Goal: Task Accomplishment & Management: Complete application form

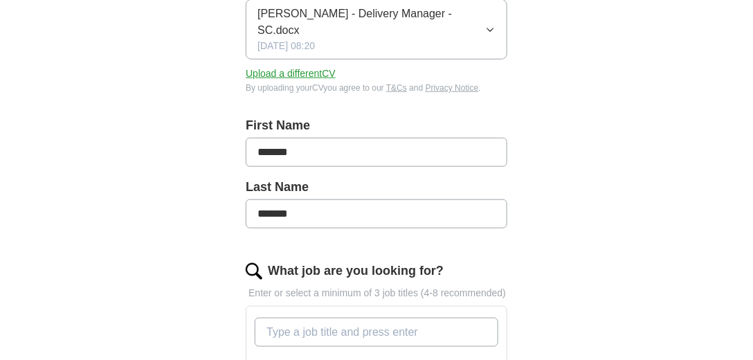
scroll to position [395, 0]
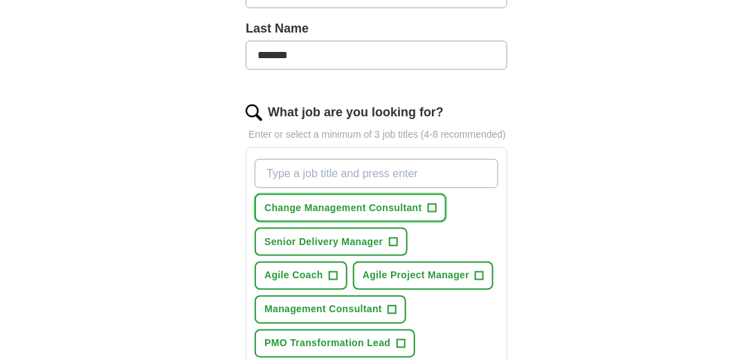
click at [437, 194] on button "Change Management Consultant +" at bounding box center [351, 208] width 192 height 28
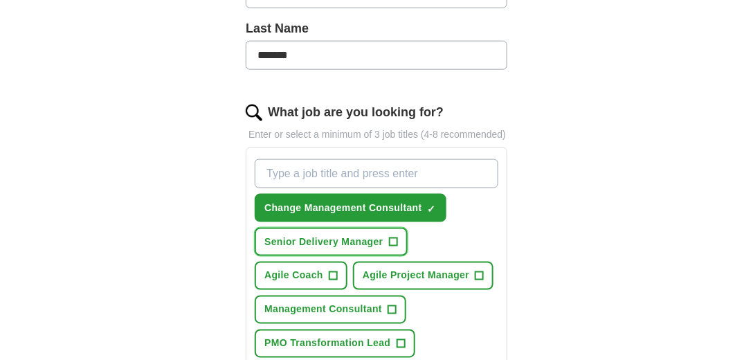
click at [399, 228] on button "Senior Delivery Manager +" at bounding box center [331, 242] width 152 height 28
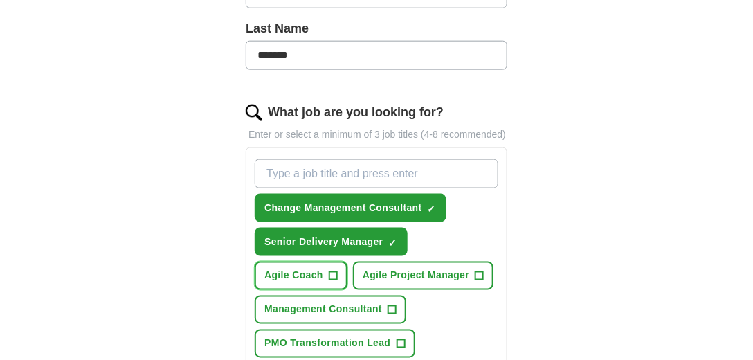
click at [334, 271] on span "+" at bounding box center [333, 276] width 8 height 11
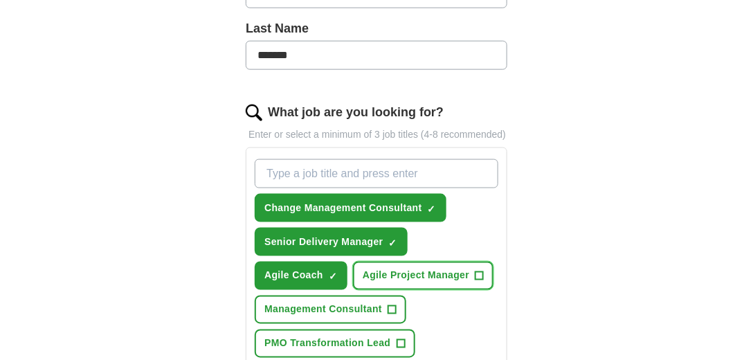
click at [479, 271] on span "+" at bounding box center [480, 276] width 8 height 11
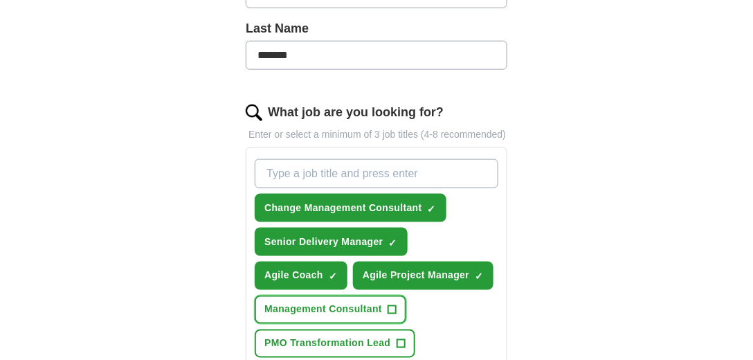
click at [391, 305] on span "+" at bounding box center [392, 310] width 8 height 11
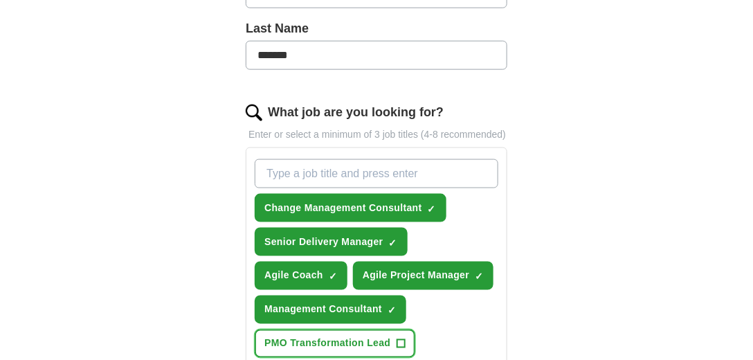
drag, startPoint x: 403, startPoint y: 321, endPoint x: 467, endPoint y: 313, distance: 64.9
click at [404, 339] on span "+" at bounding box center [401, 344] width 8 height 11
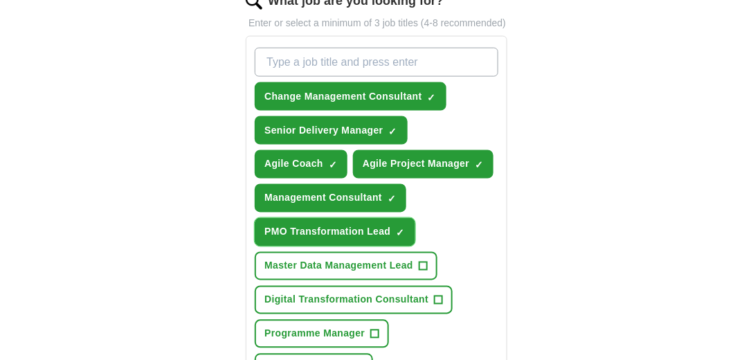
scroll to position [514, 0]
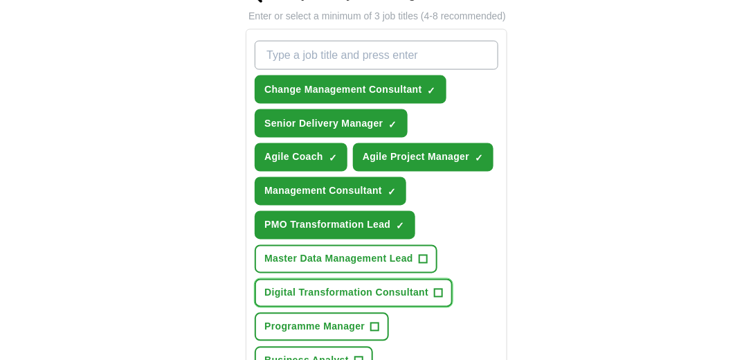
click at [439, 288] on span "+" at bounding box center [439, 293] width 8 height 11
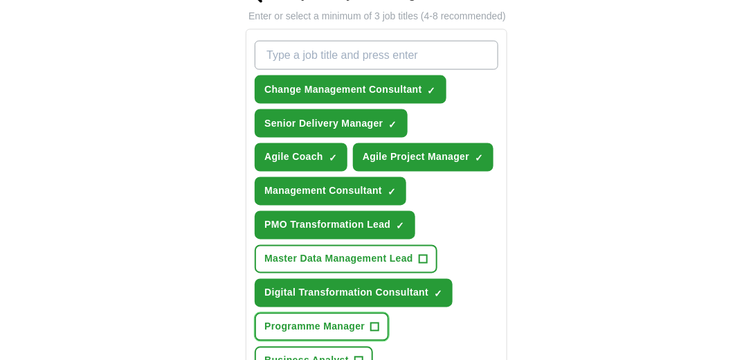
drag, startPoint x: 375, startPoint y: 303, endPoint x: 377, endPoint y: 310, distance: 8.1
click at [375, 322] on span "+" at bounding box center [375, 327] width 8 height 11
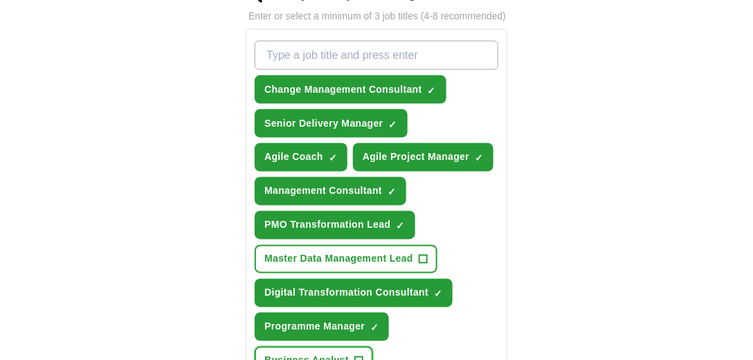
click at [360, 356] on span "+" at bounding box center [358, 361] width 8 height 11
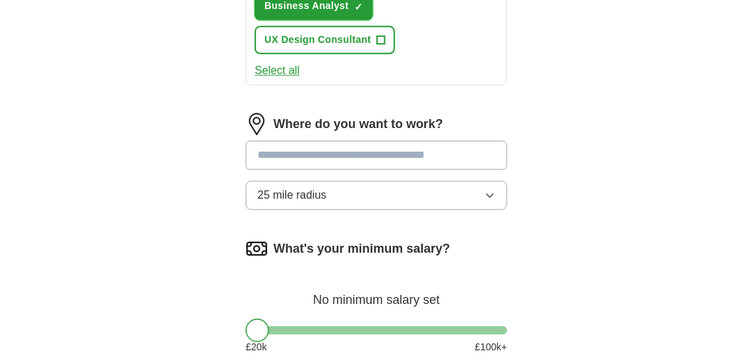
scroll to position [870, 0]
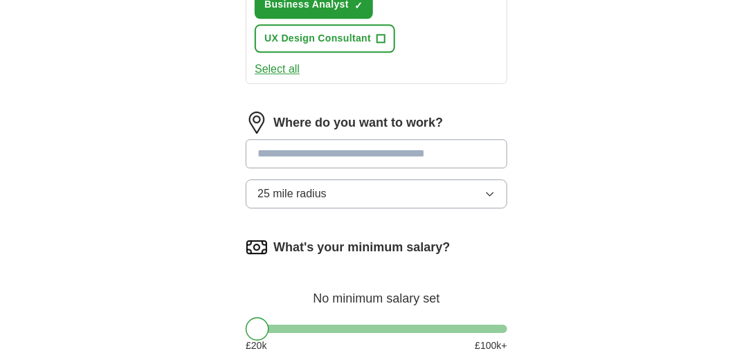
click at [288, 139] on input at bounding box center [377, 153] width 262 height 29
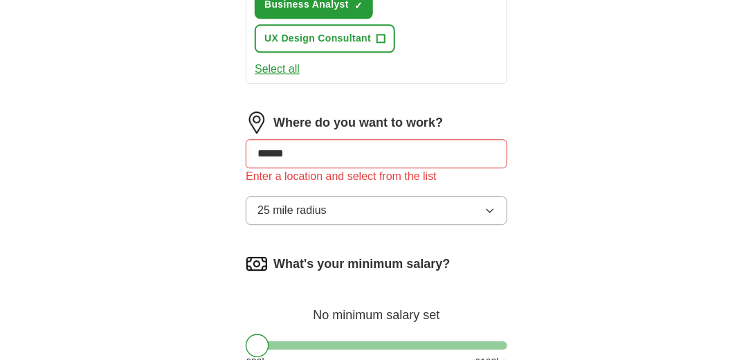
click at [360, 139] on input "******" at bounding box center [377, 153] width 262 height 29
drag, startPoint x: 355, startPoint y: 136, endPoint x: 204, endPoint y: 125, distance: 151.4
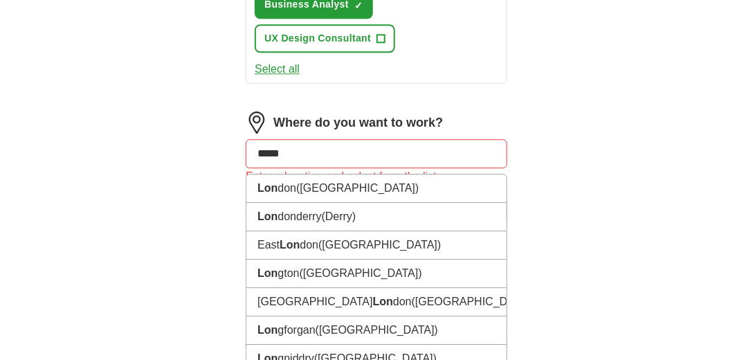
type input "******"
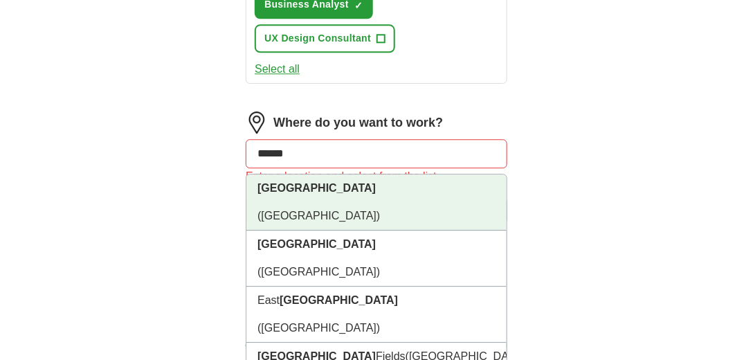
click at [285, 182] on strong "[GEOGRAPHIC_DATA]" at bounding box center [317, 188] width 118 height 12
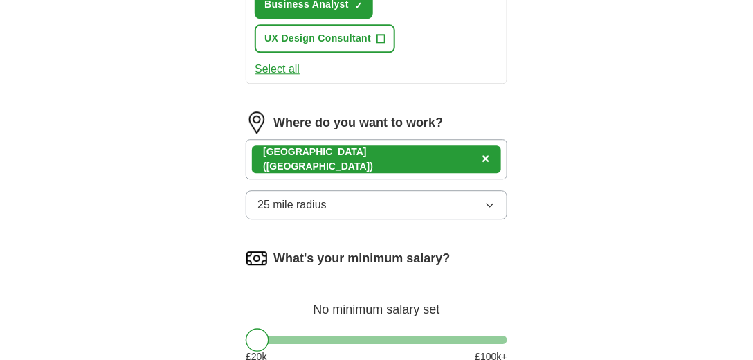
click at [498, 190] on button "25 mile radius" at bounding box center [377, 204] width 262 height 29
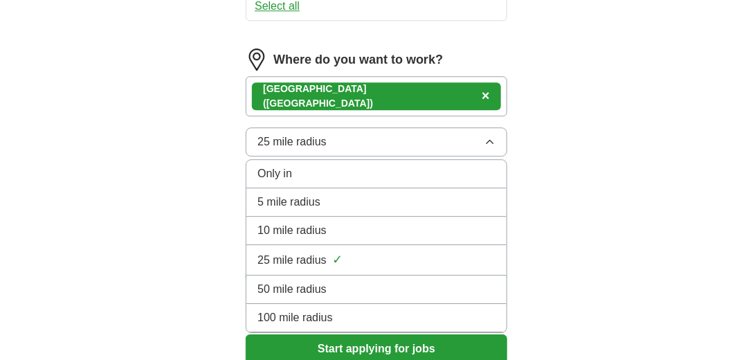
scroll to position [1068, 0]
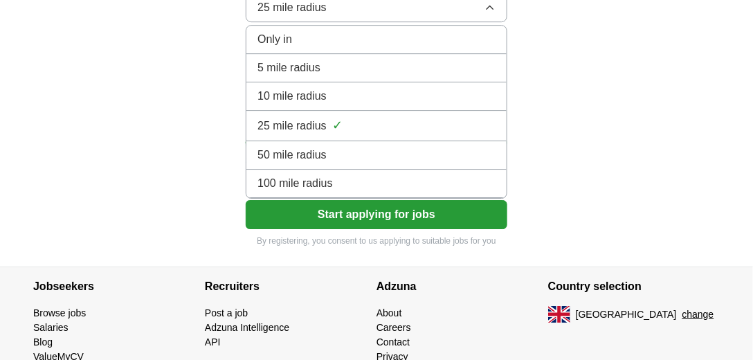
click at [312, 175] on span "100 mile radius" at bounding box center [295, 183] width 75 height 17
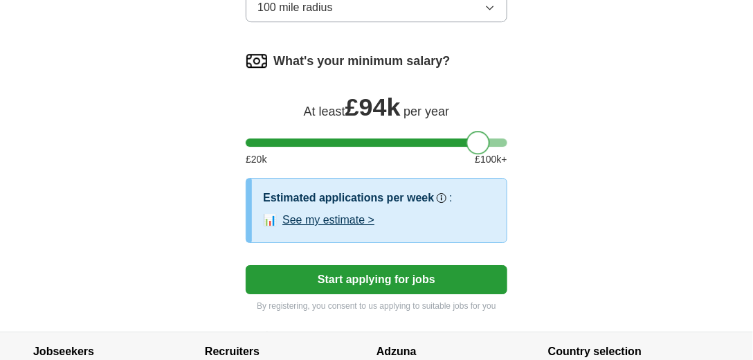
drag, startPoint x: 259, startPoint y: 127, endPoint x: 479, endPoint y: 133, distance: 220.2
click at [332, 212] on button "See my estimate >" at bounding box center [328, 220] width 92 height 17
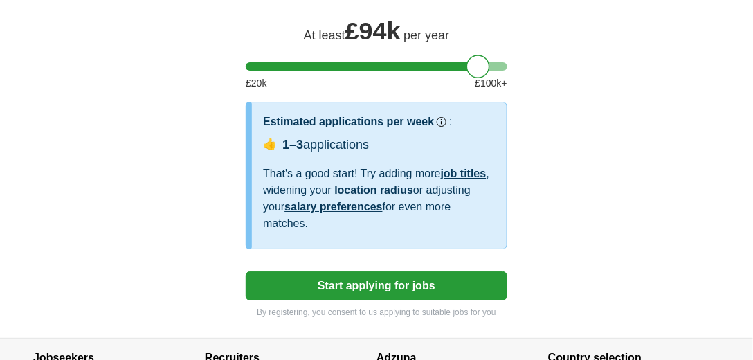
scroll to position [1147, 0]
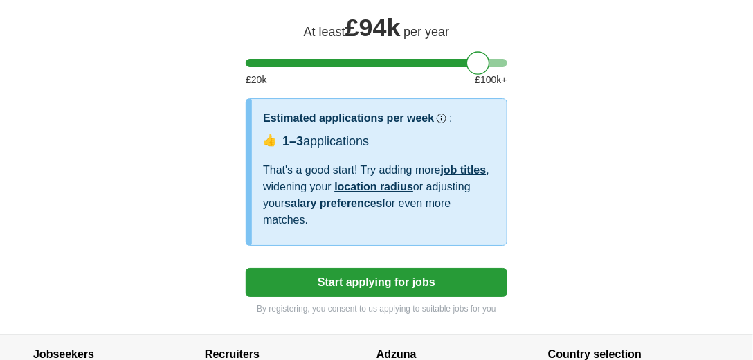
click at [369, 268] on button "Start applying for jobs" at bounding box center [377, 282] width 262 height 29
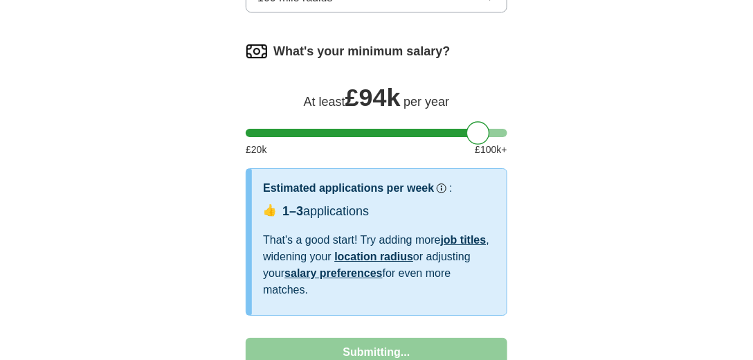
select select "**"
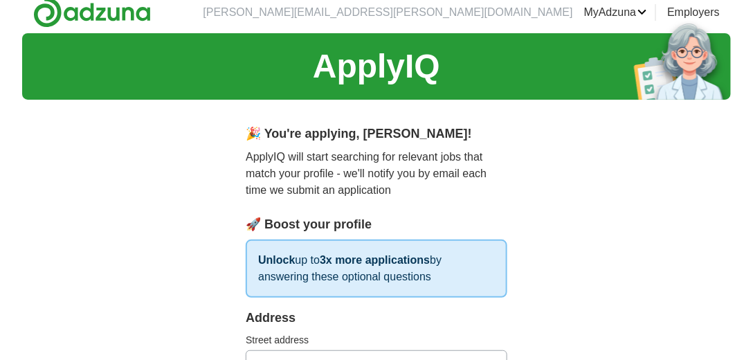
scroll to position [0, 0]
